Goal: Information Seeking & Learning: Learn about a topic

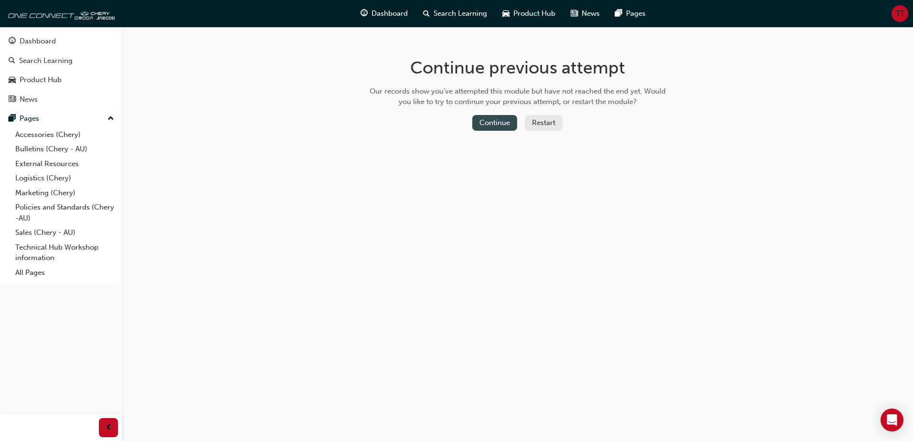
click at [498, 122] on button "Continue" at bounding box center [494, 123] width 45 height 16
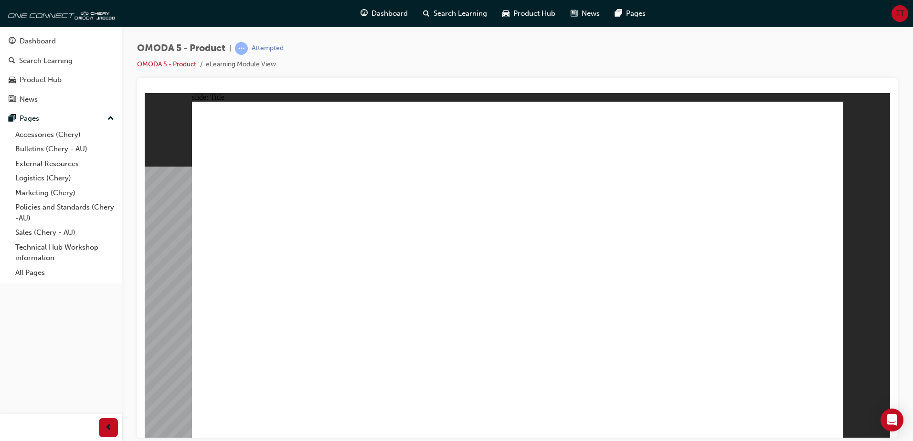
drag, startPoint x: 290, startPoint y: 343, endPoint x: 484, endPoint y: 364, distance: 195.5
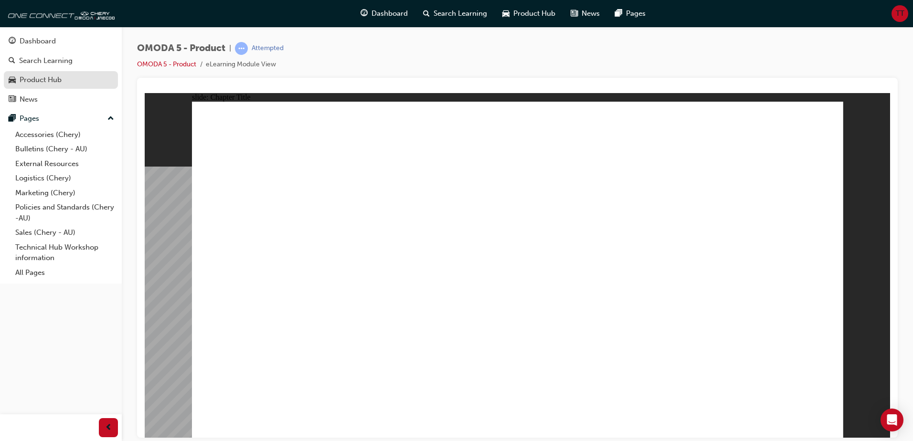
click at [82, 77] on div "Product Hub" at bounding box center [61, 80] width 105 height 12
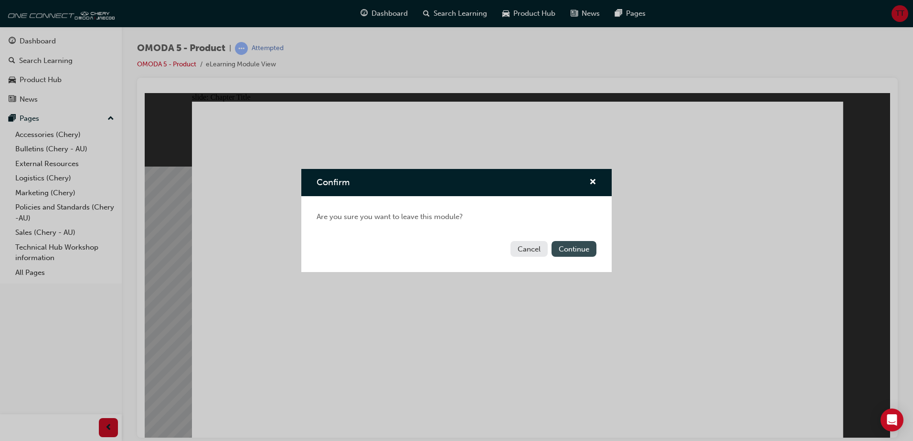
click at [567, 245] on button "Continue" at bounding box center [574, 249] width 45 height 16
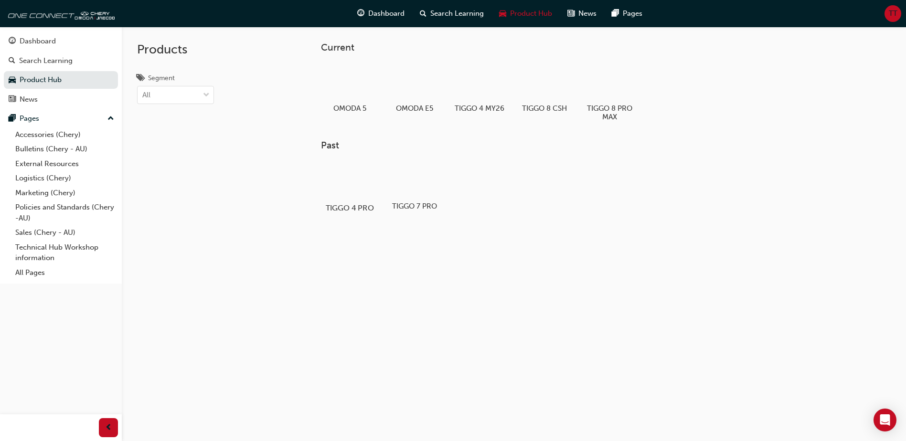
click at [333, 188] on div at bounding box center [349, 180] width 53 height 38
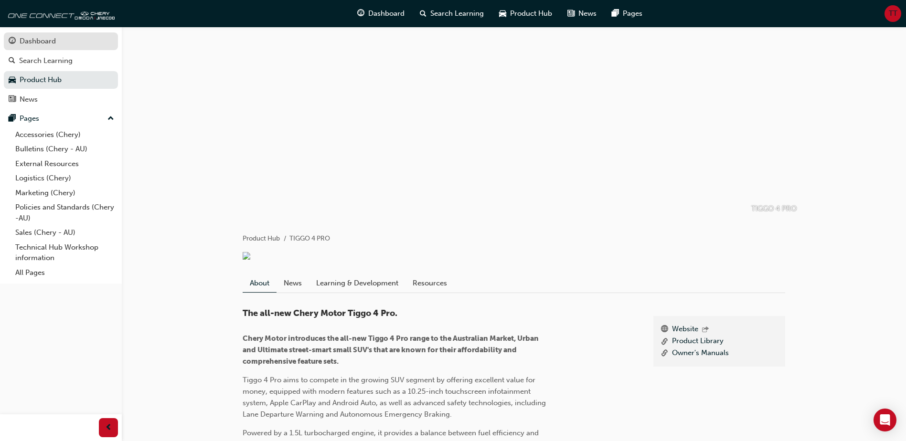
click at [35, 40] on div "Dashboard" at bounding box center [38, 41] width 36 height 11
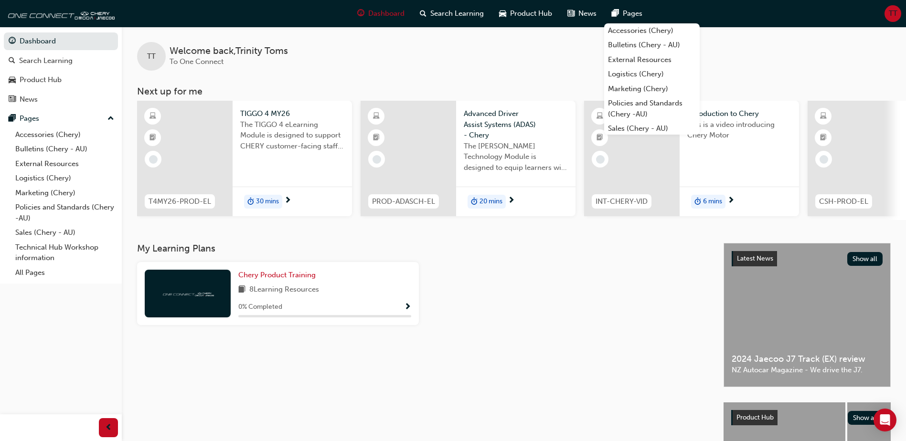
click at [799, 274] on div "Latest News Show all" at bounding box center [807, 259] width 166 height 31
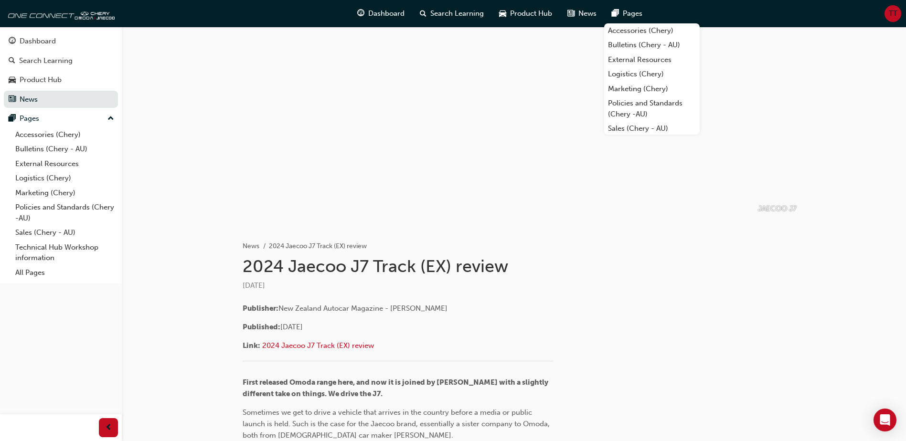
click at [457, 180] on div at bounding box center [513, 122] width 573 height 191
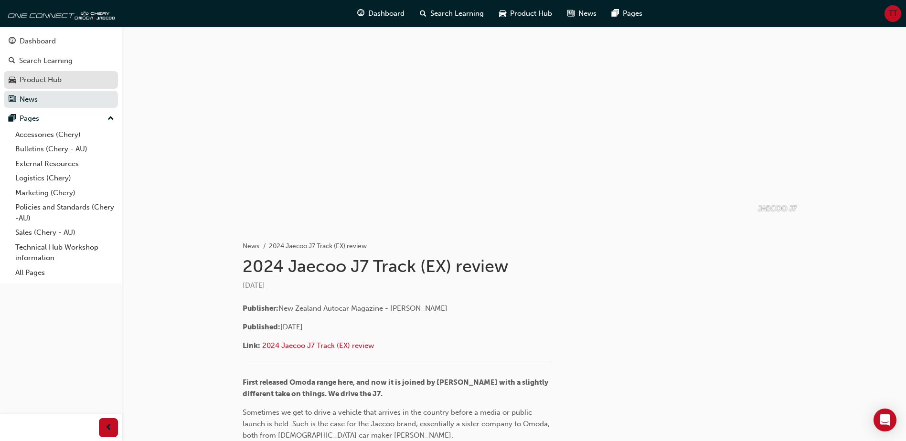
click at [16, 85] on div "Product Hub" at bounding box center [61, 80] width 105 height 12
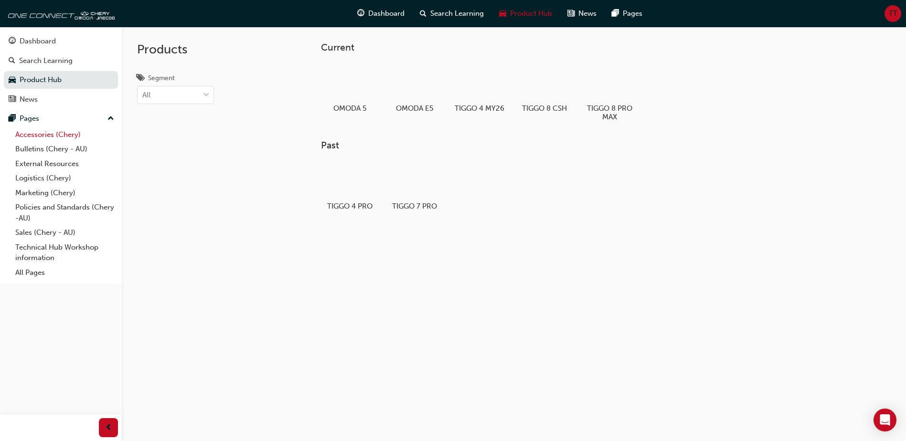
click at [70, 135] on link "Accessories (Chery)" at bounding box center [64, 135] width 107 height 15
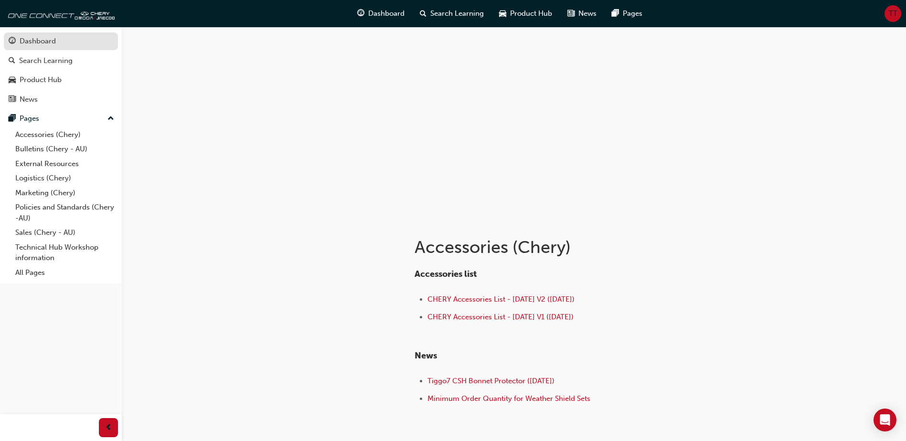
click at [62, 44] on div "Dashboard" at bounding box center [61, 41] width 105 height 12
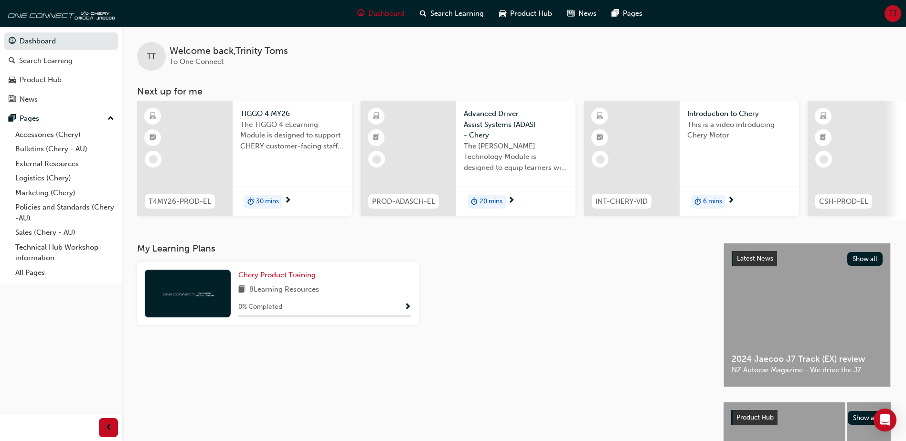
click at [285, 134] on span "The TIGGO 4 eLearning Module is designed to support CHERY customer-facing staff…" at bounding box center [292, 135] width 104 height 32
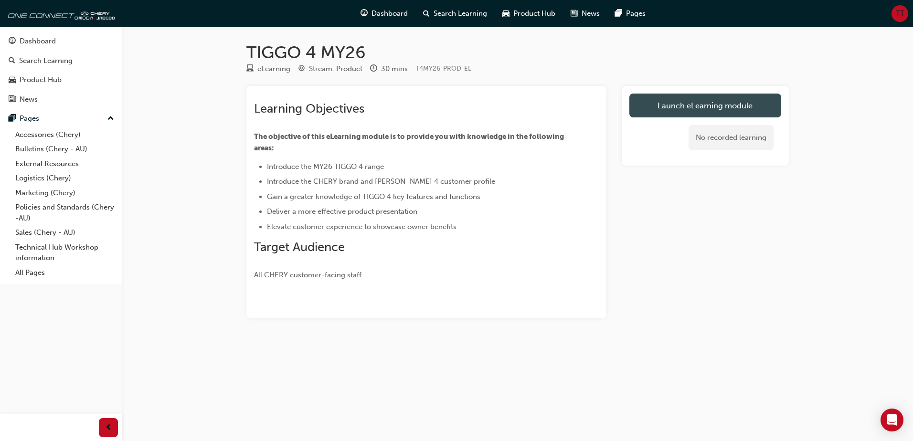
click at [740, 105] on link "Launch eLearning module" at bounding box center [705, 106] width 152 height 24
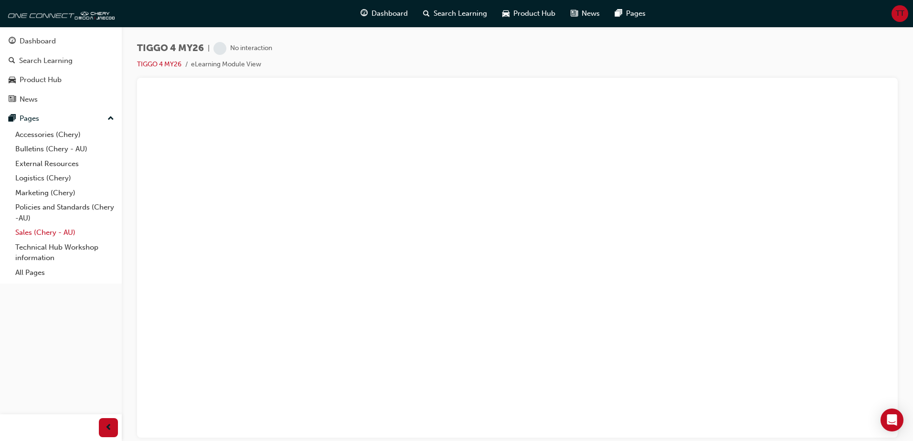
click at [59, 234] on link "Sales (Chery - AU)" at bounding box center [64, 232] width 107 height 15
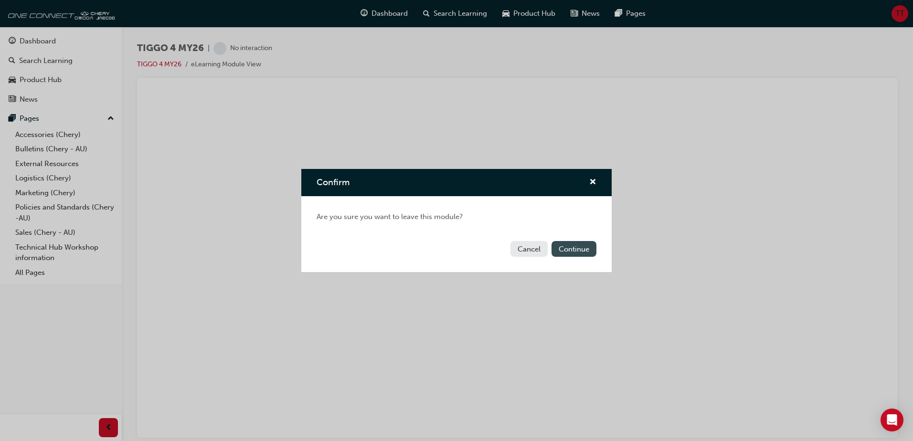
click at [573, 247] on button "Continue" at bounding box center [574, 249] width 45 height 16
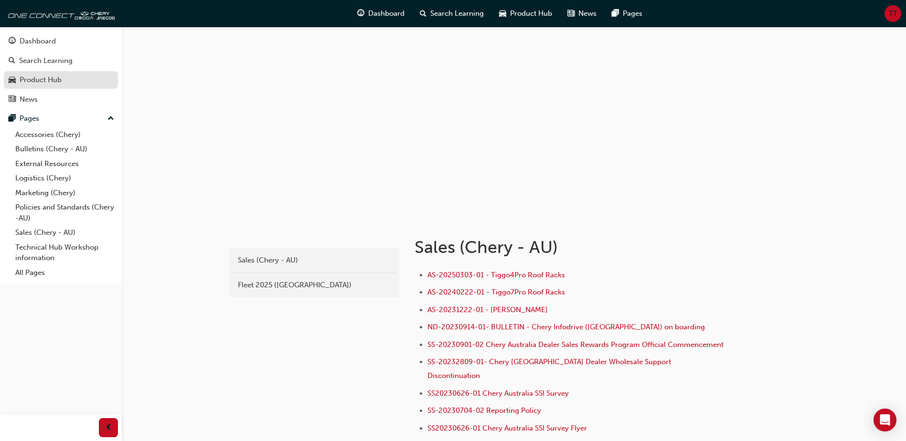
click at [46, 81] on div "Product Hub" at bounding box center [41, 80] width 42 height 11
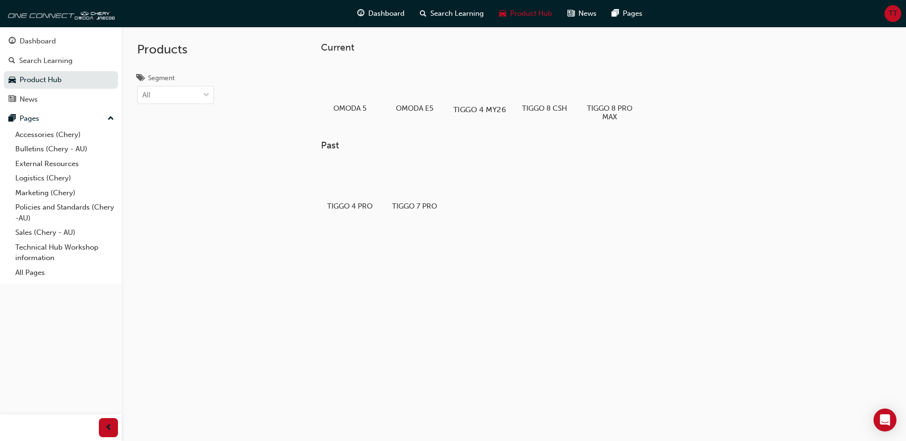
click at [489, 79] on div at bounding box center [479, 82] width 53 height 38
